Goal: Information Seeking & Learning: Learn about a topic

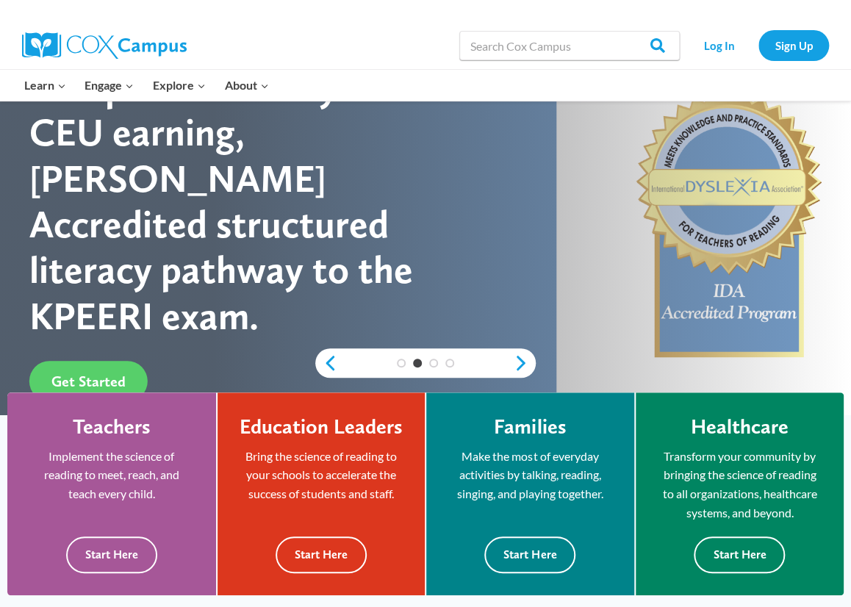
scroll to position [147, 0]
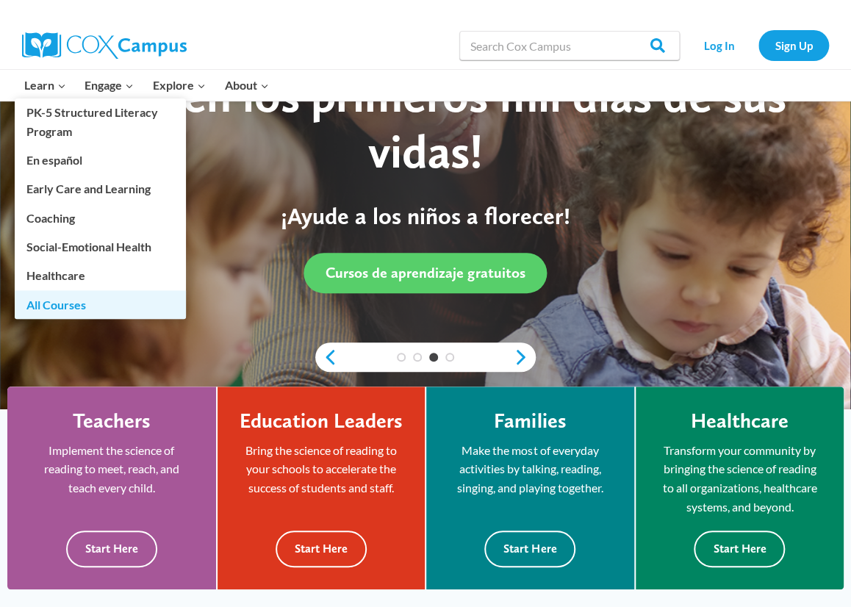
click at [57, 303] on link "All Courses" at bounding box center [100, 304] width 171 height 28
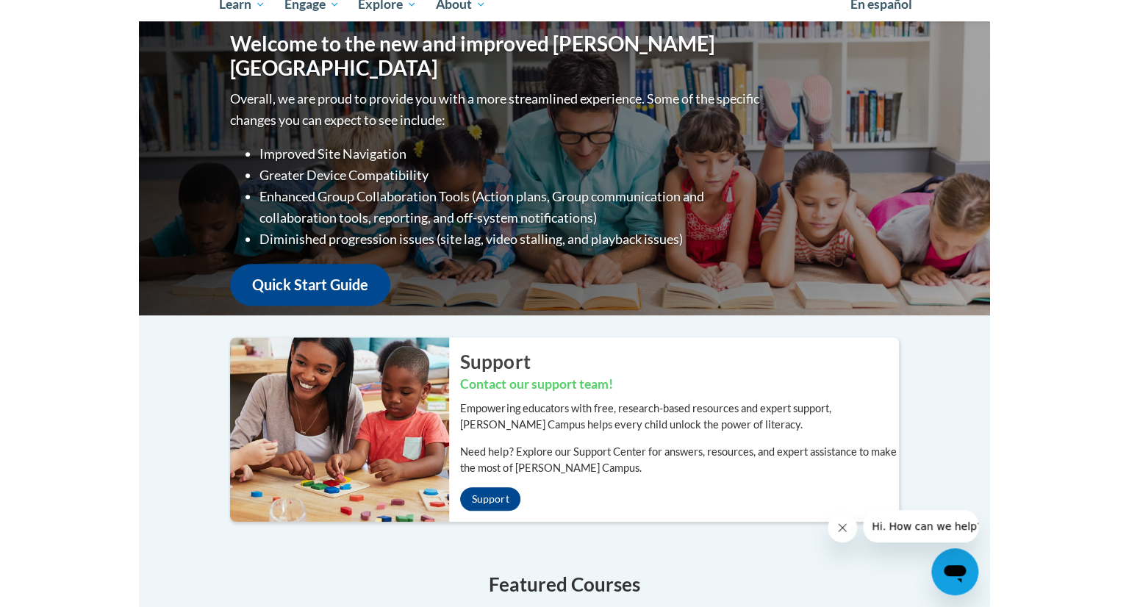
scroll to position [167, 0]
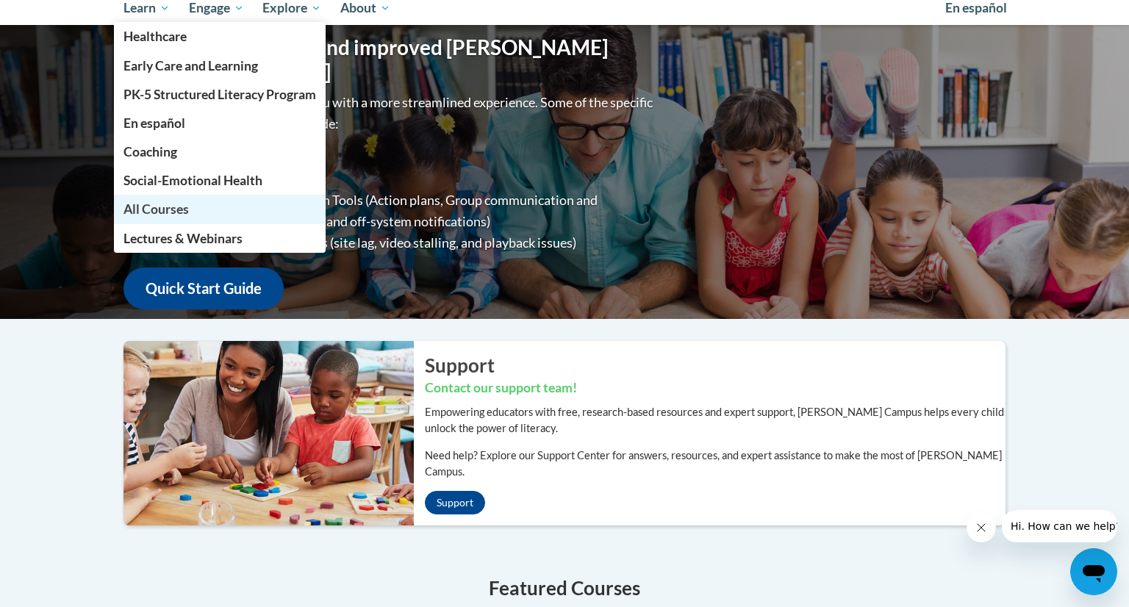
click at [176, 212] on span "All Courses" at bounding box center [155, 208] width 65 height 15
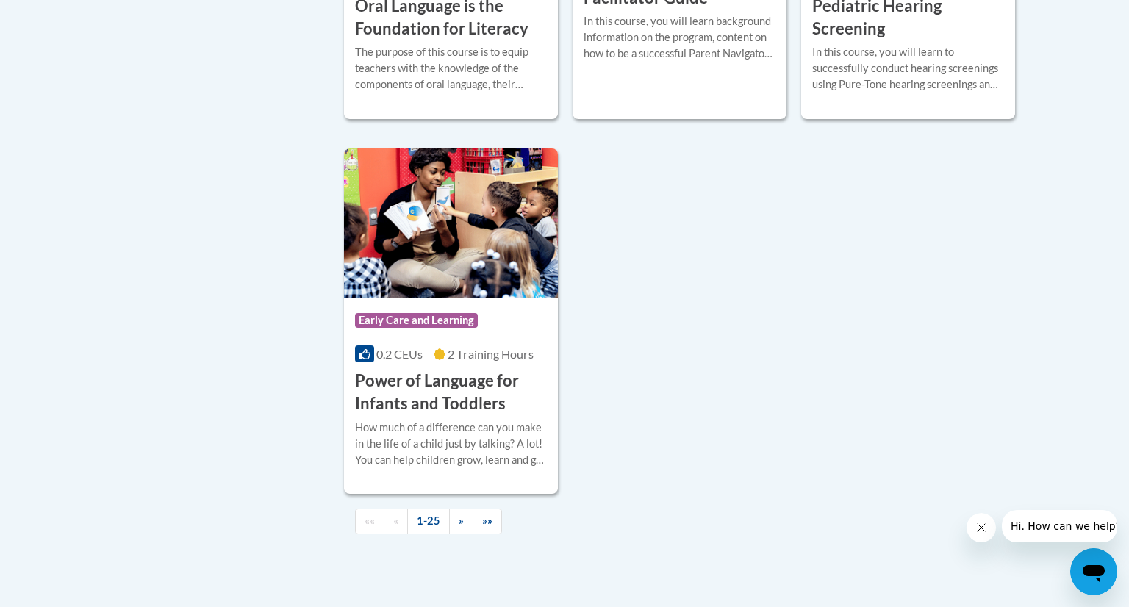
scroll to position [3378, 0]
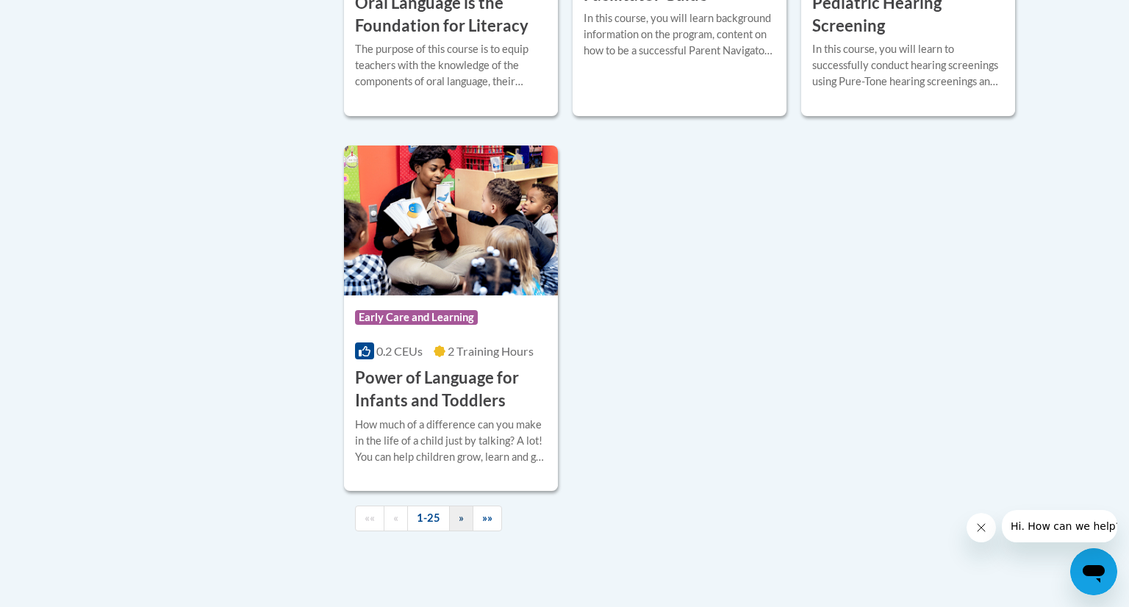
click at [459, 524] on span "»" at bounding box center [461, 517] width 5 height 12
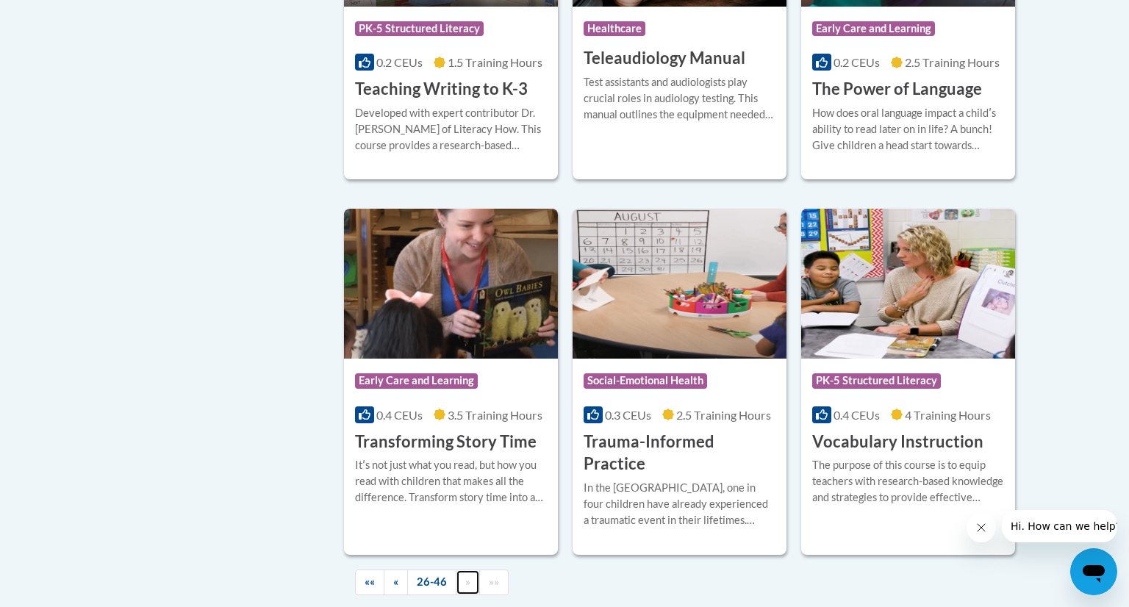
scroll to position [2436, 0]
